Goal: Transaction & Acquisition: Purchase product/service

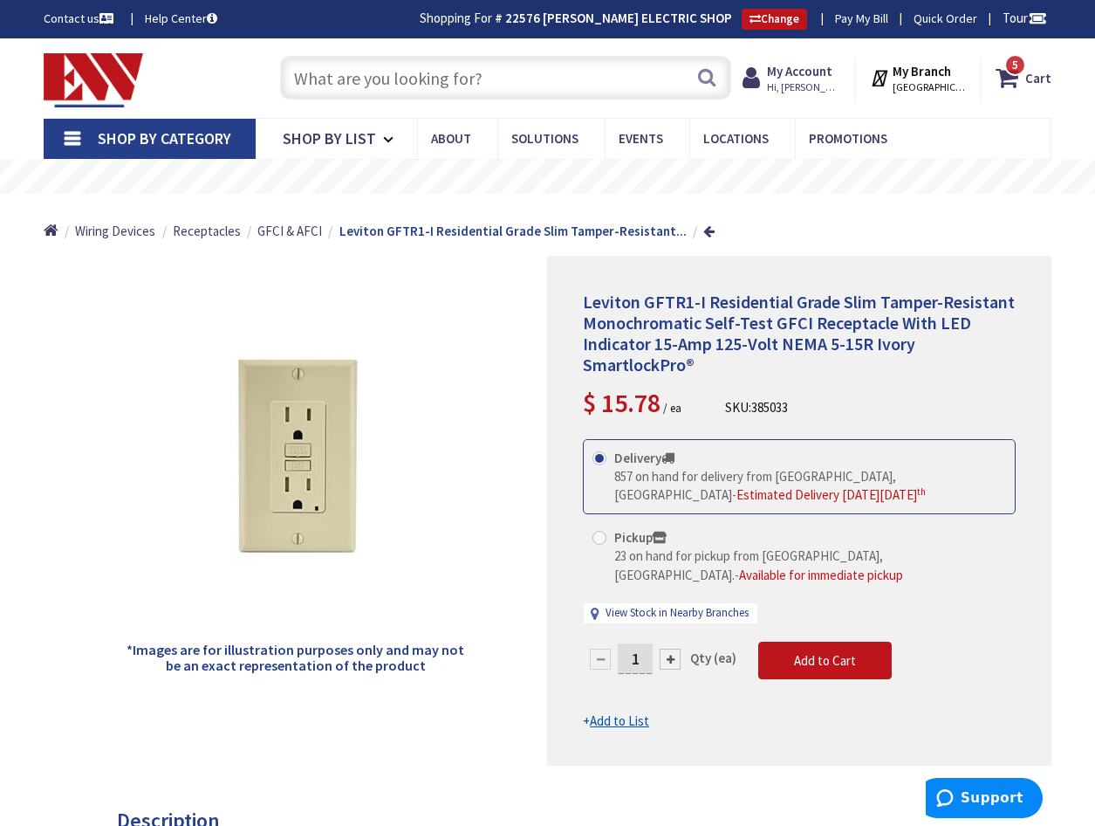
click at [343, 88] on input "text" at bounding box center [505, 78] width 451 height 44
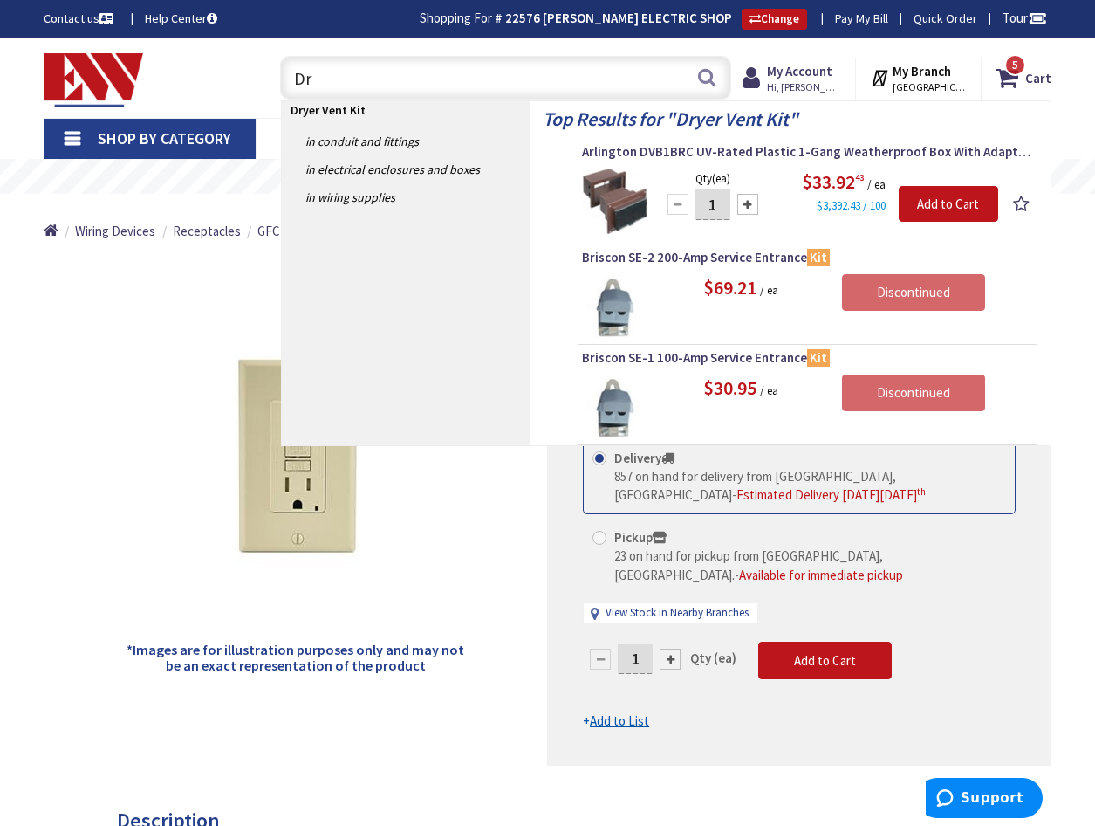
type input "D"
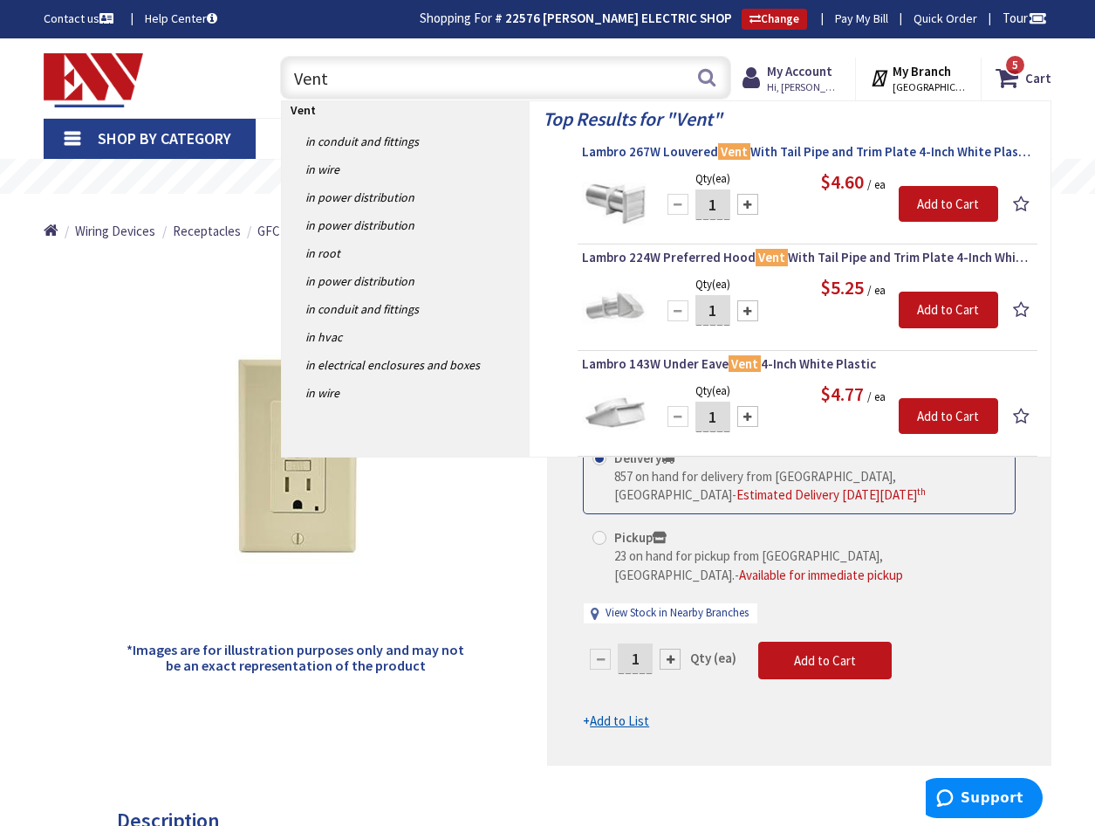
type input "Vent"
click at [803, 153] on span "Lambro 267W Louvered Vent With Tail Pipe and Trim Plate 4-Inch White Plastic" at bounding box center [807, 151] width 451 height 17
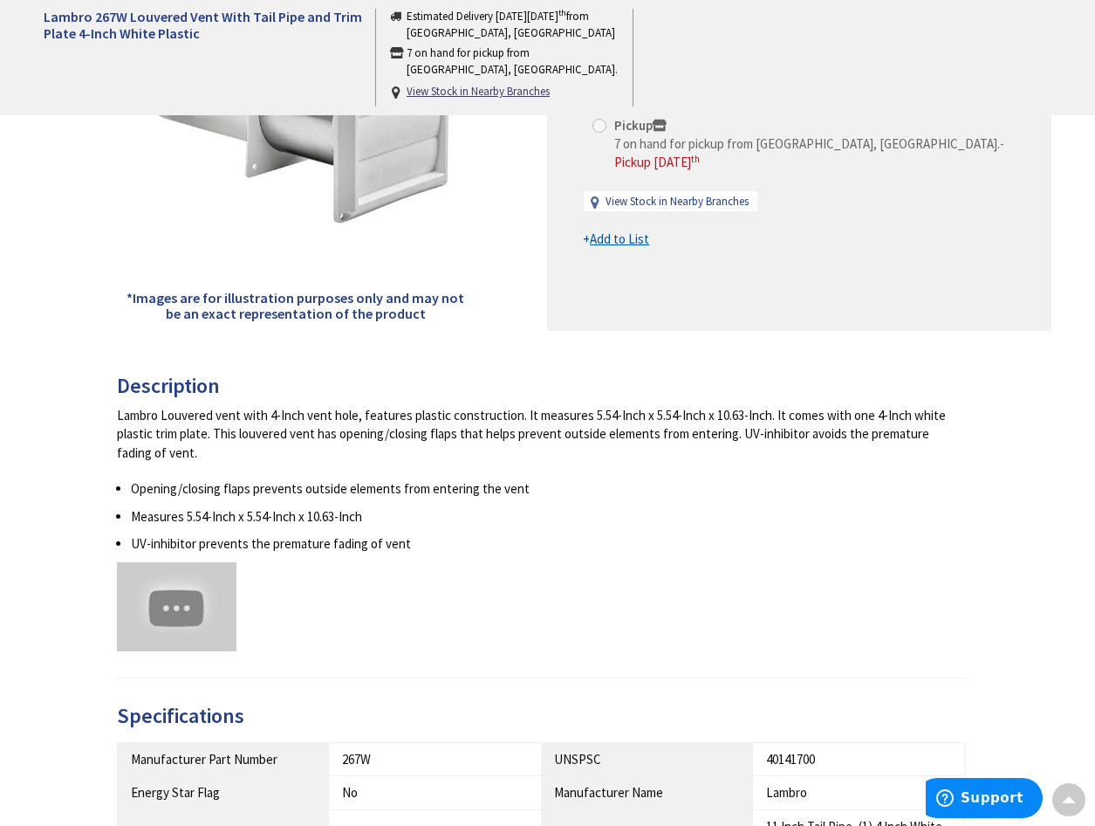
type input "[GEOGRAPHIC_DATA][PERSON_NAME], [GEOGRAPHIC_DATA]"
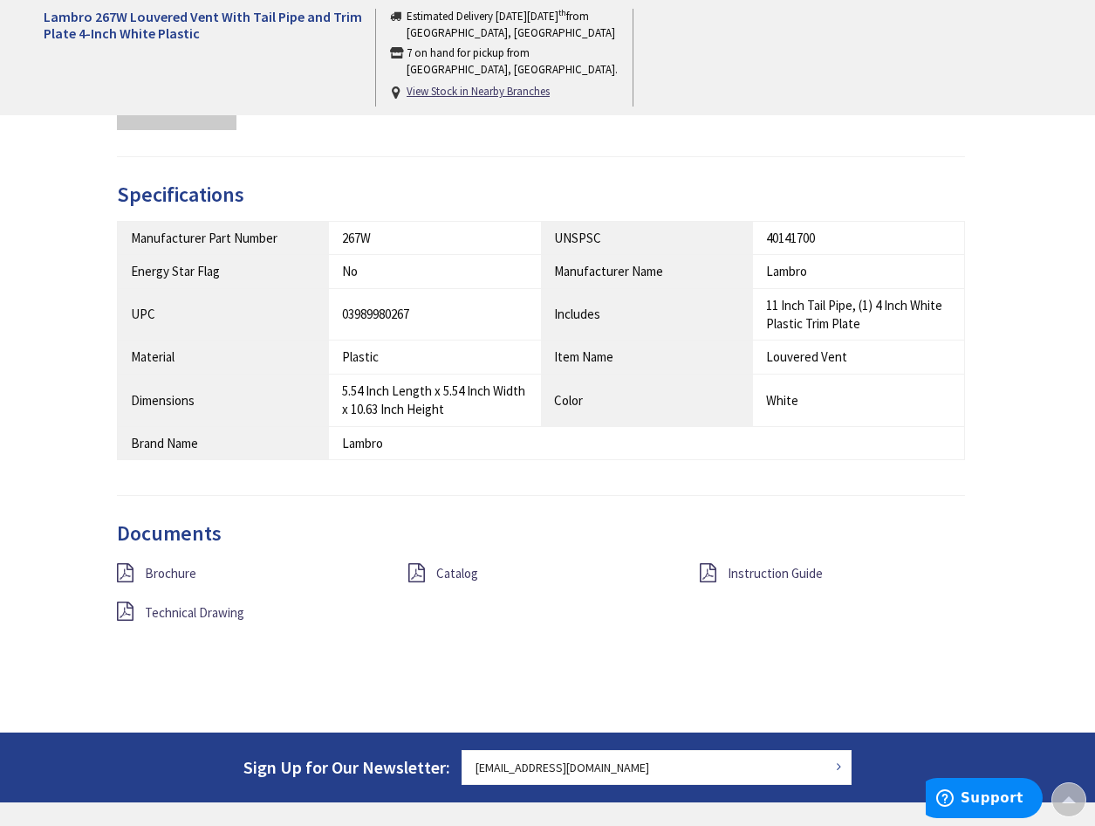
scroll to position [875, 0]
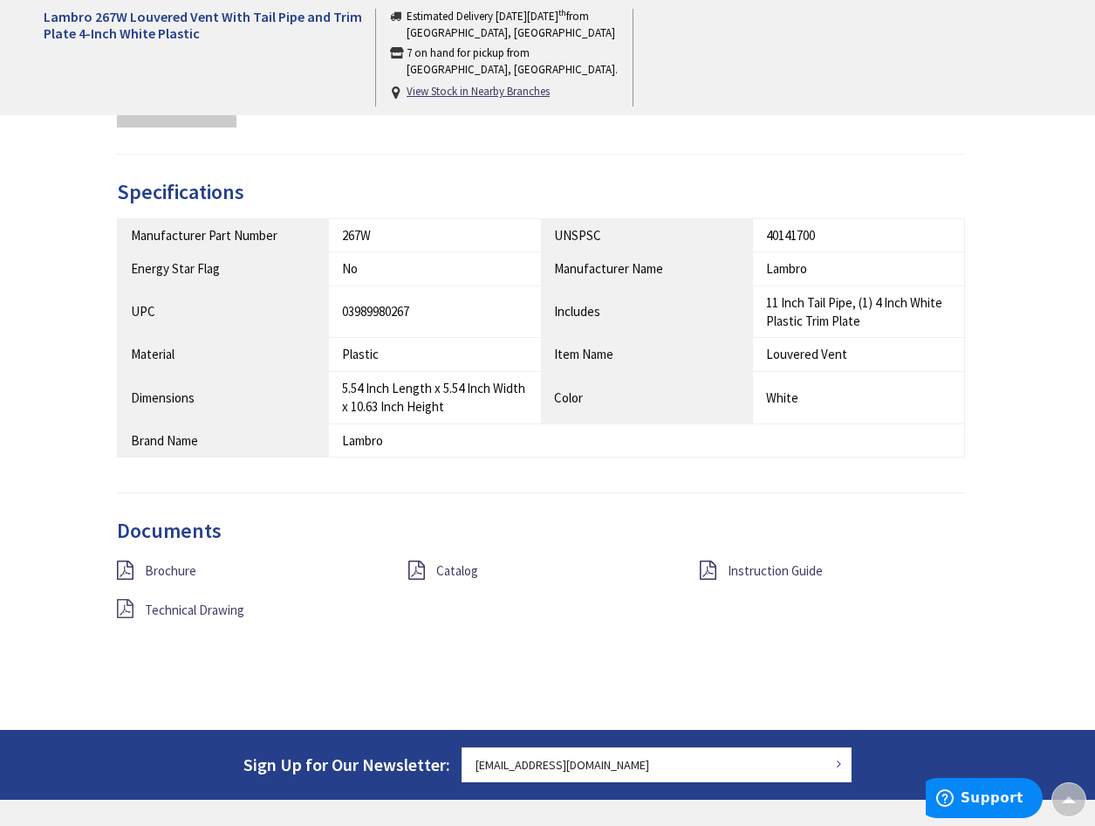
click at [126, 612] on icon at bounding box center [125, 608] width 17 height 19
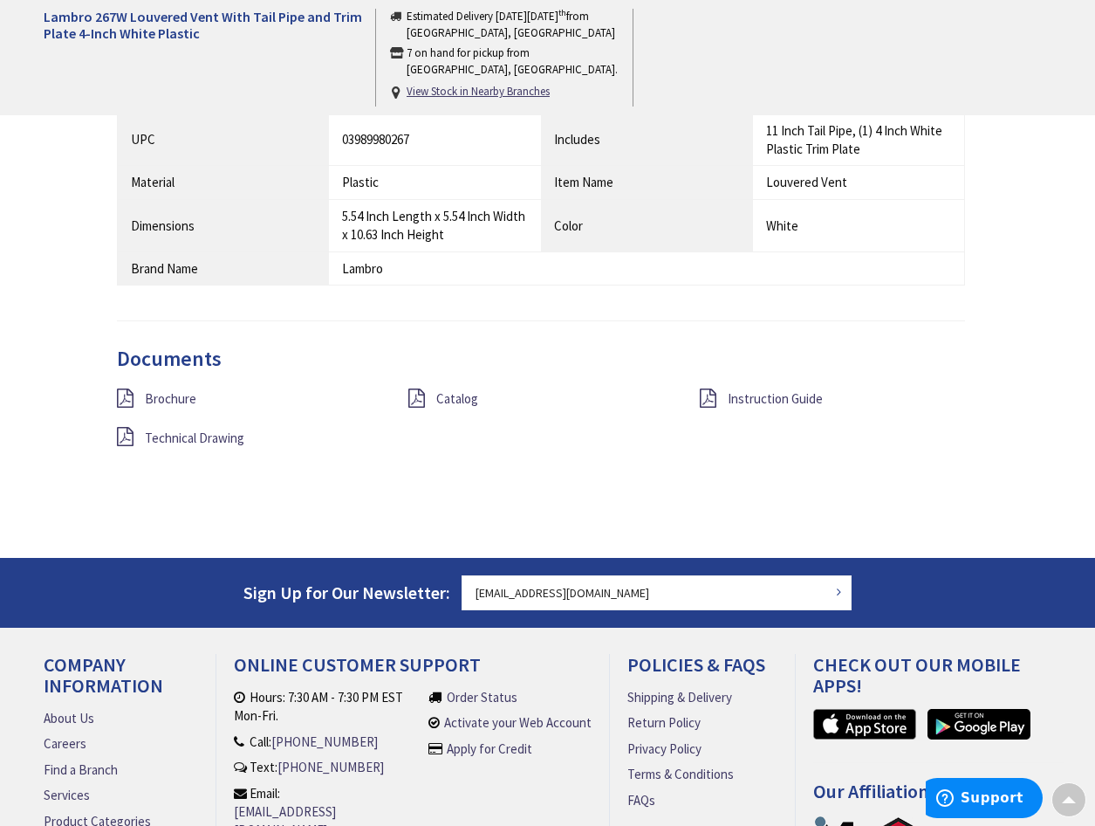
scroll to position [1089, 0]
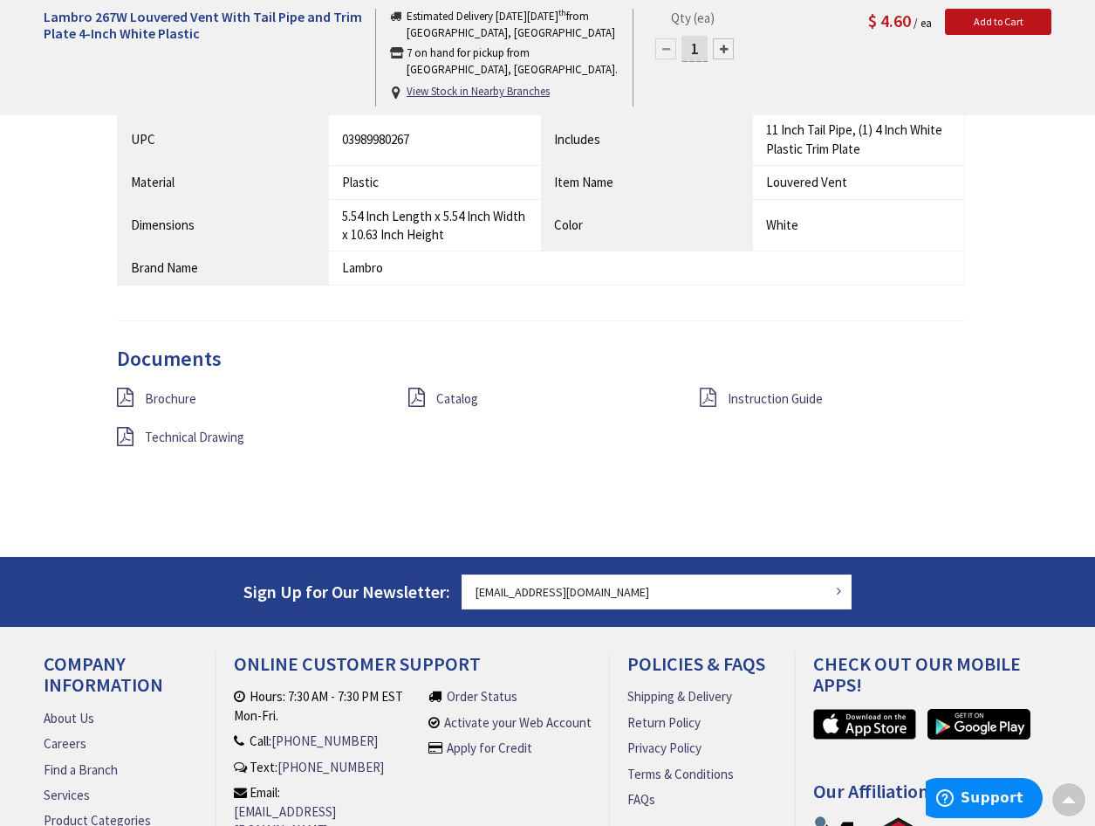
click at [712, 395] on icon at bounding box center [708, 396] width 17 height 19
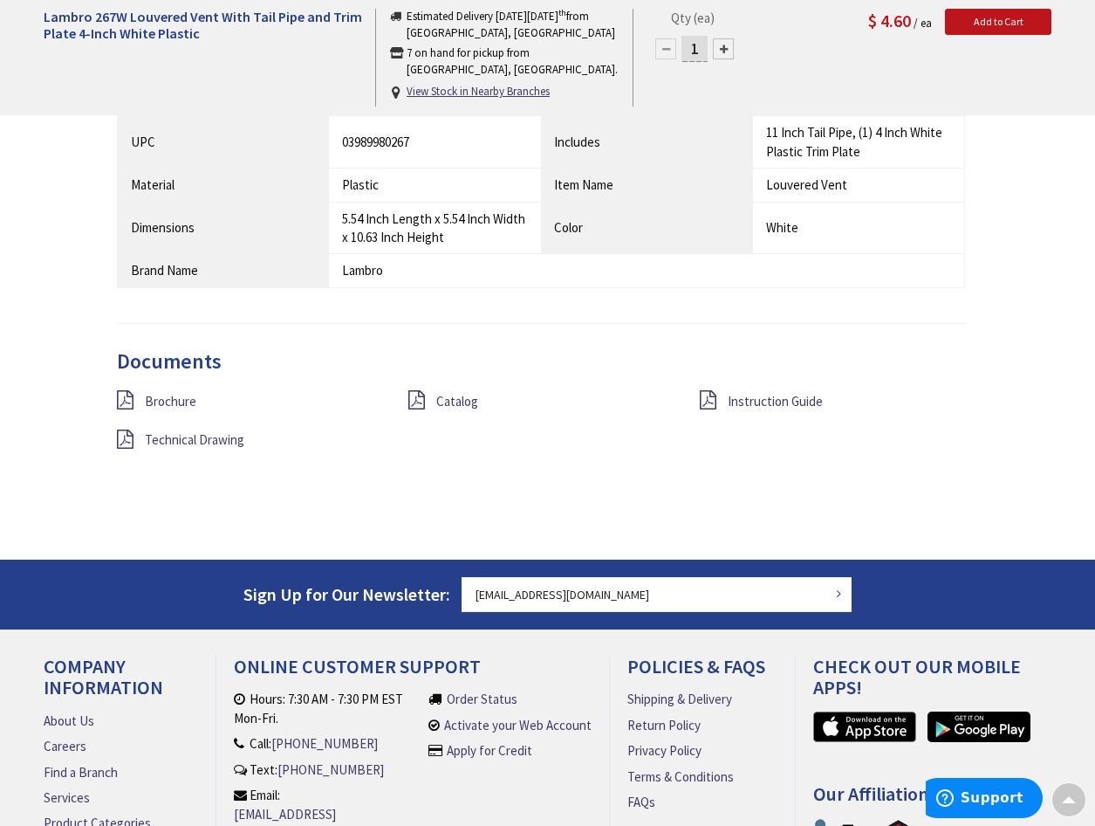
scroll to position [1089, 0]
